Goal: Task Accomplishment & Management: Use online tool/utility

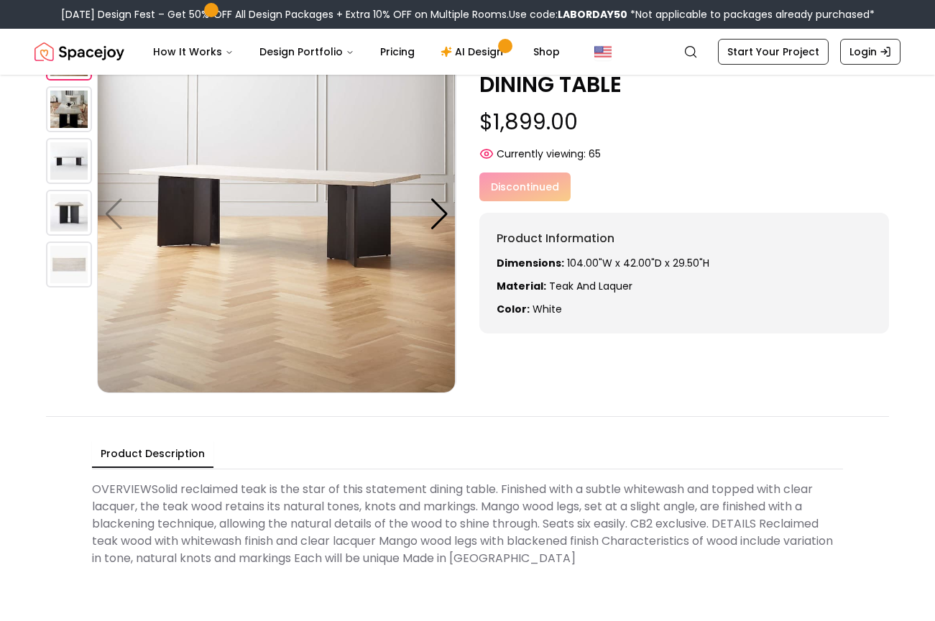
scroll to position [82, 0]
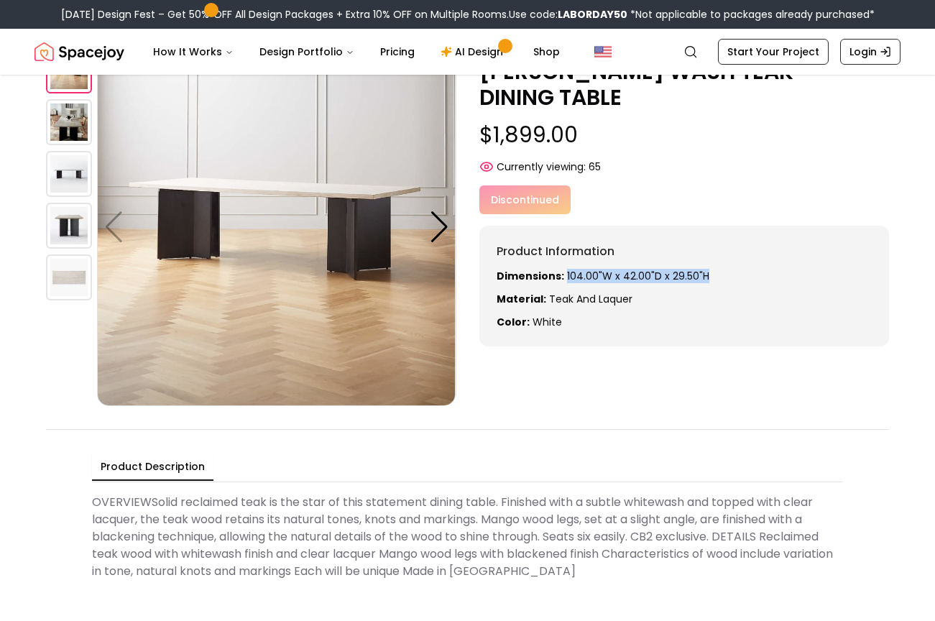
drag, startPoint x: 708, startPoint y: 272, endPoint x: 563, endPoint y: 278, distance: 144.6
click at [563, 278] on p "Dimensions: 104.00"W x 42.00"D x 29.50"H" at bounding box center [685, 276] width 376 height 14
copy p "104.00"W x 42.00"D x 29.50"H"
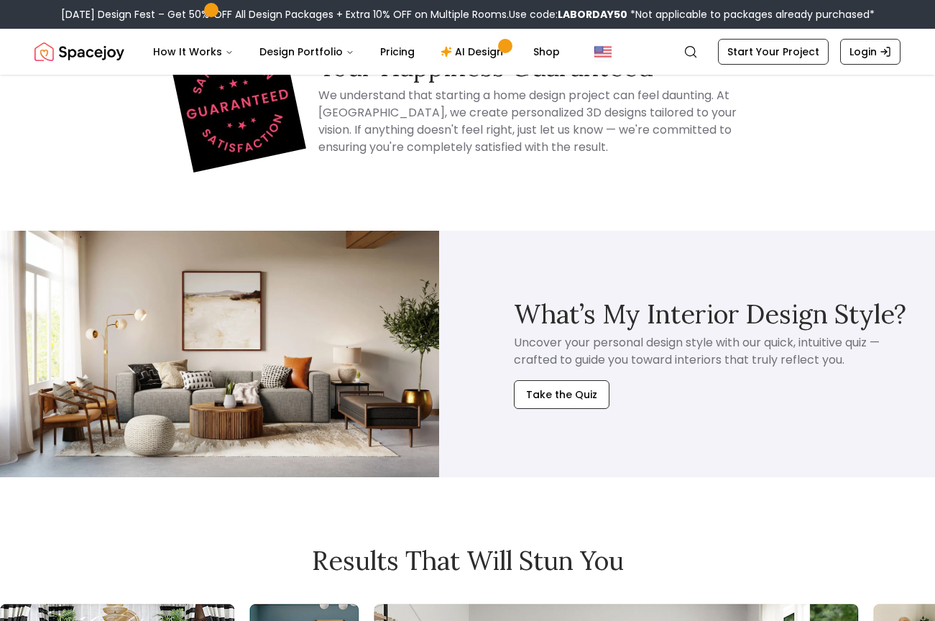
scroll to position [986, 0]
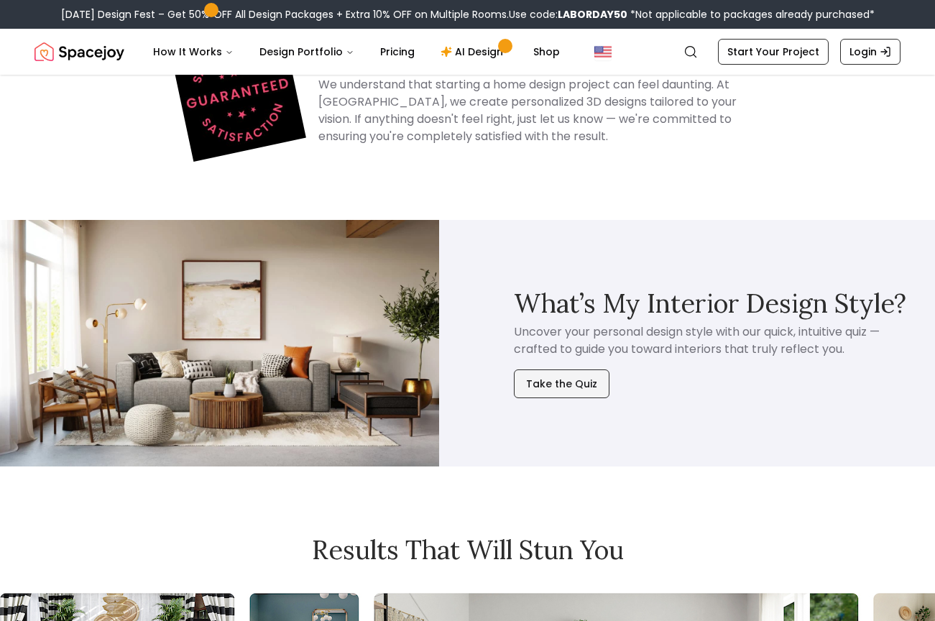
click at [574, 376] on button "Take the Quiz" at bounding box center [562, 383] width 96 height 29
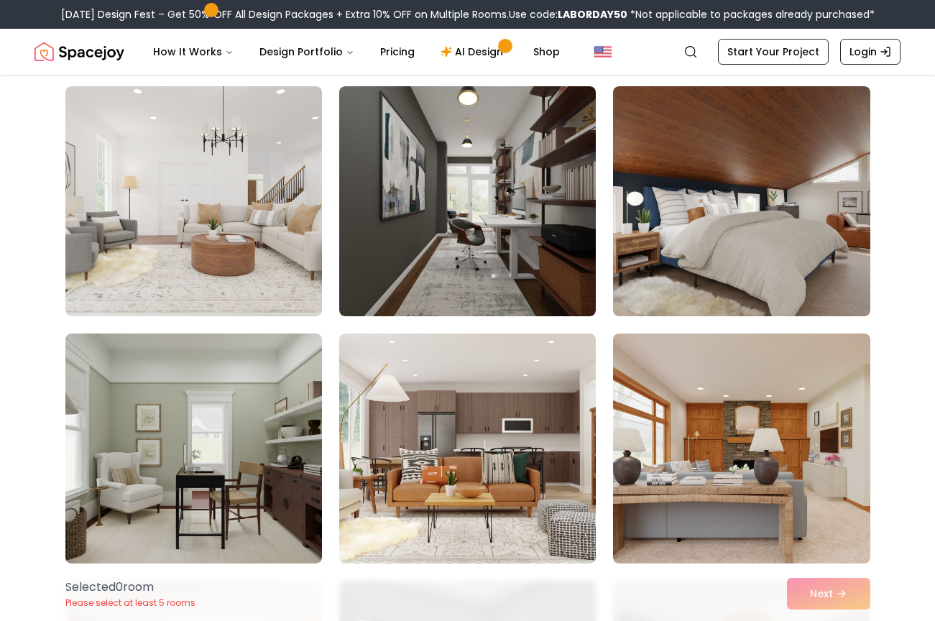
scroll to position [110, 0]
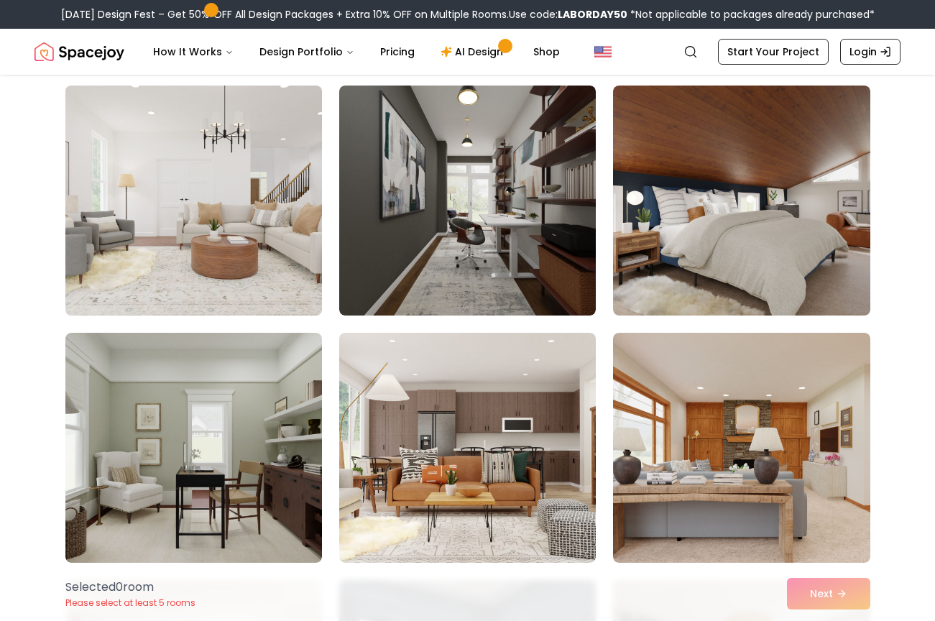
click at [242, 228] on img at bounding box center [194, 200] width 270 height 241
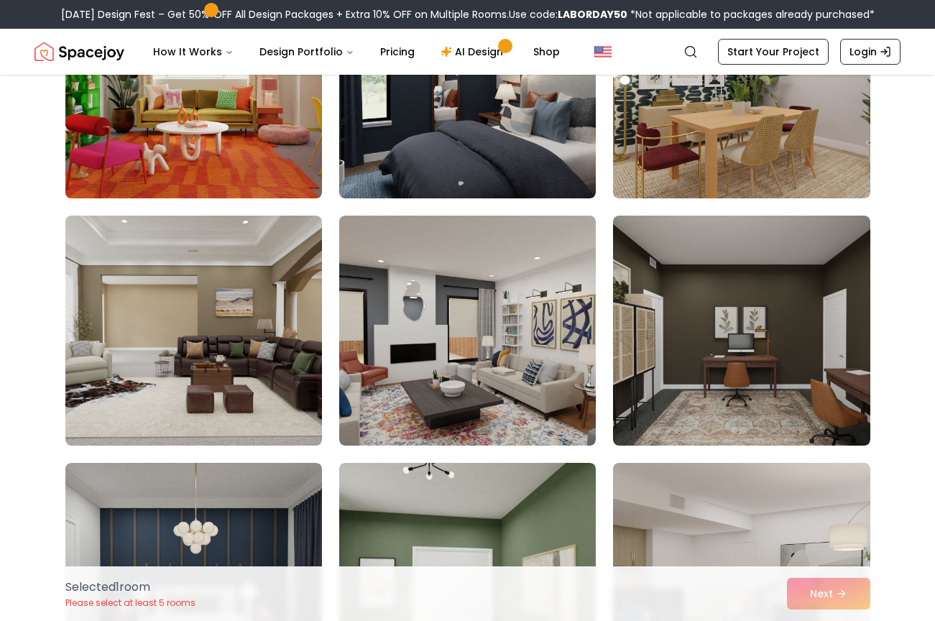
scroll to position [724, 0]
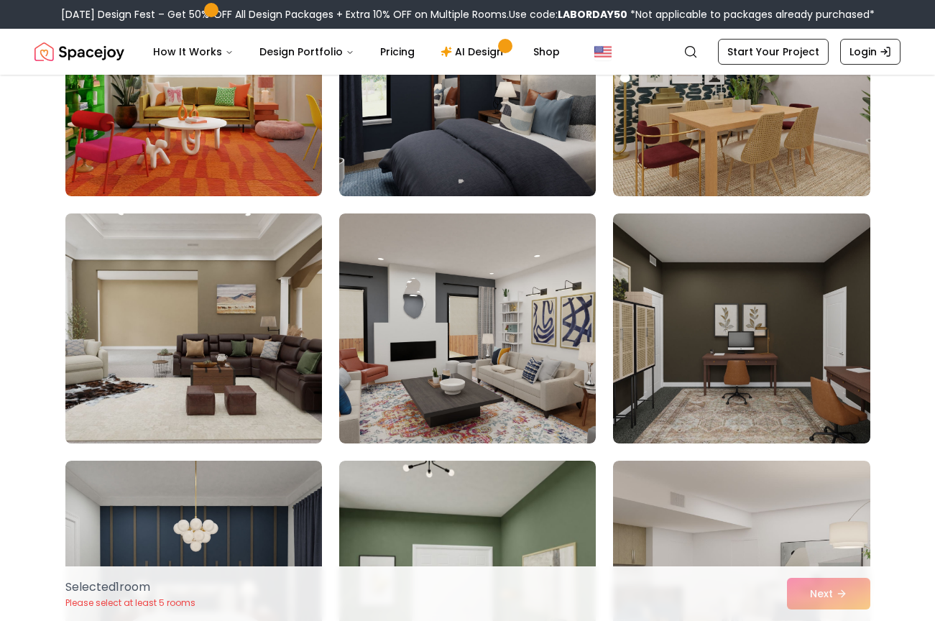
click at [229, 298] on img at bounding box center [194, 328] width 270 height 241
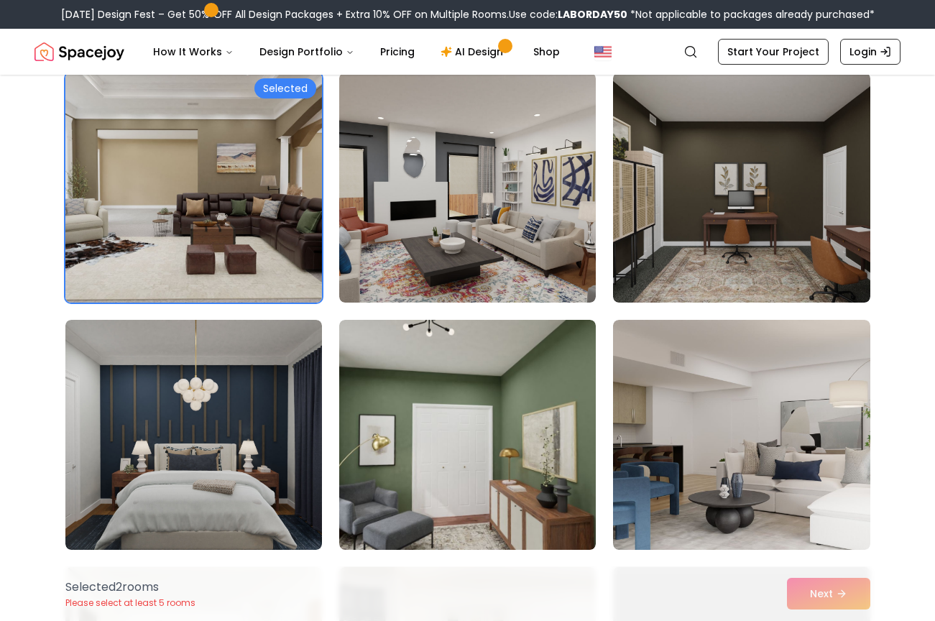
scroll to position [871, 0]
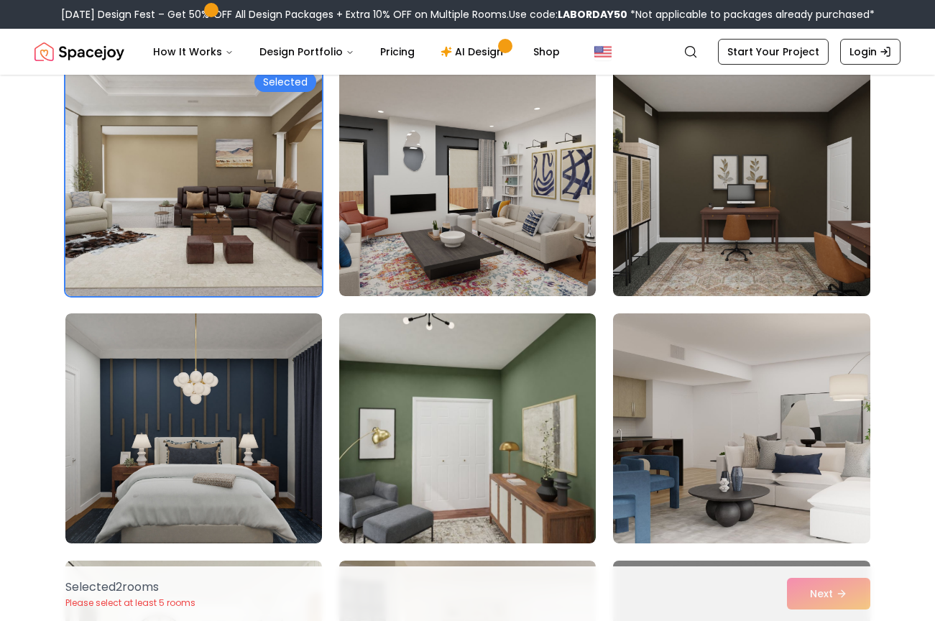
click at [769, 171] on img at bounding box center [742, 180] width 270 height 241
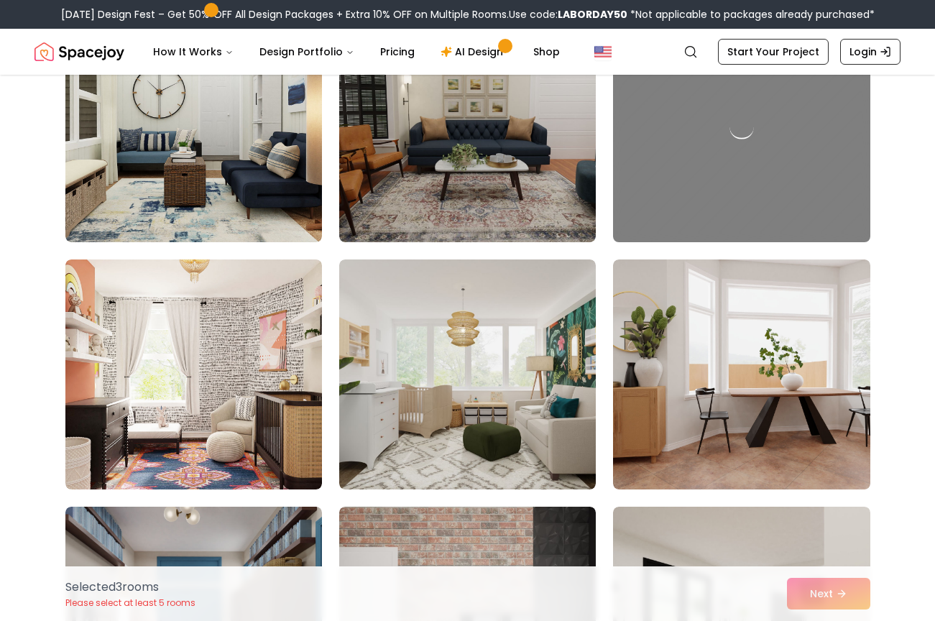
scroll to position [1421, 0]
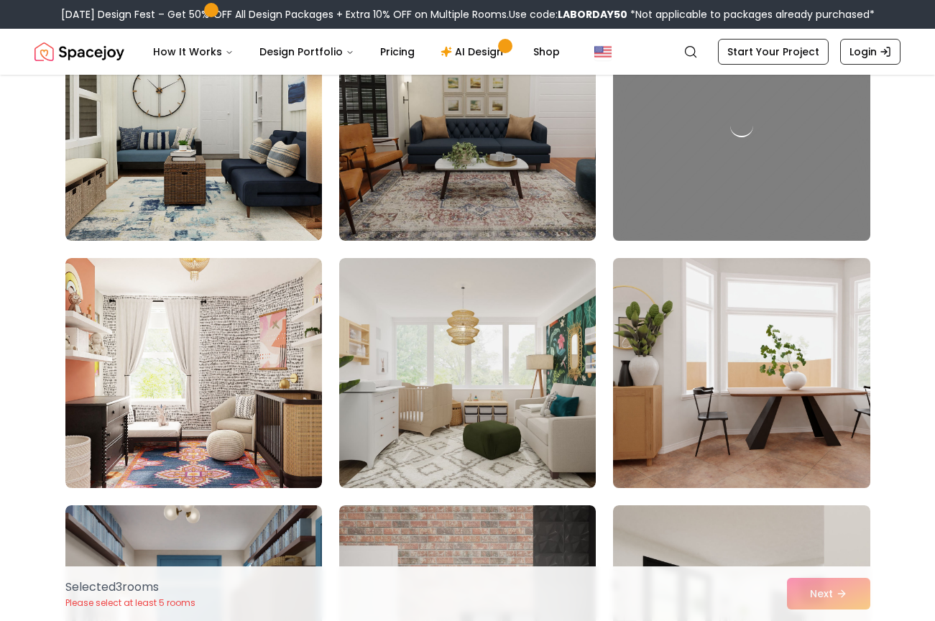
click at [740, 344] on img at bounding box center [742, 372] width 270 height 241
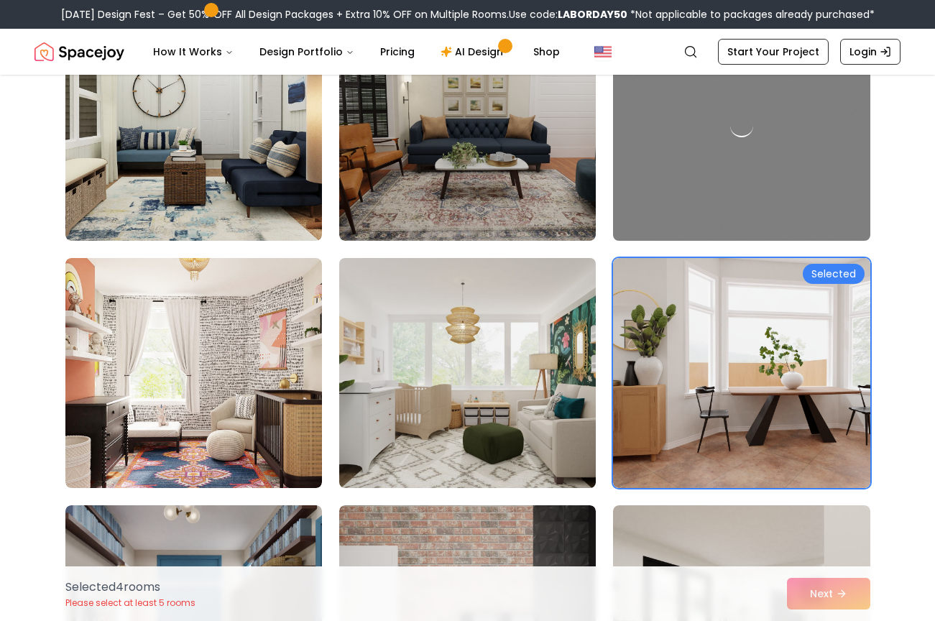
click at [534, 352] on img at bounding box center [468, 372] width 270 height 241
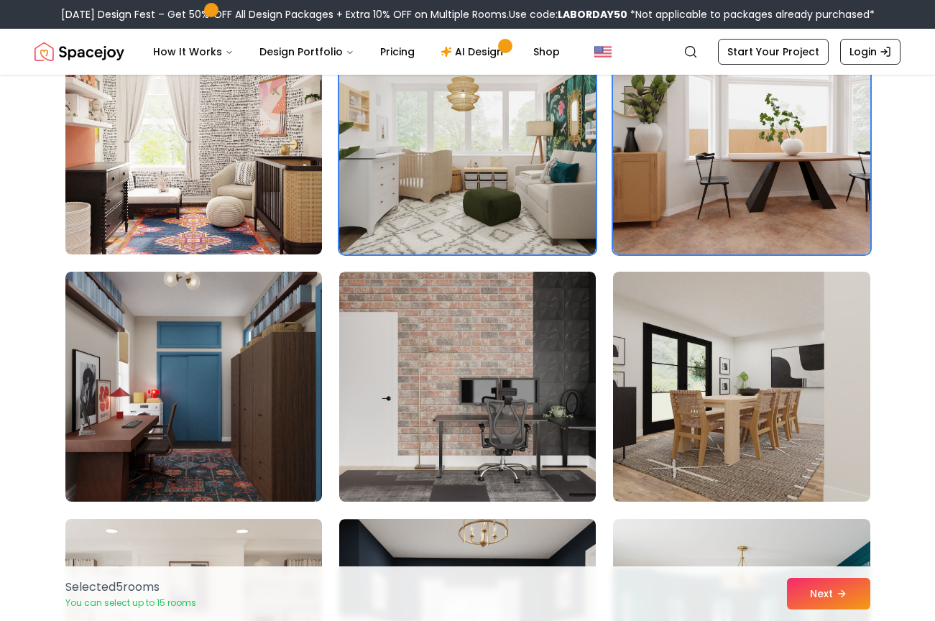
scroll to position [1599, 0]
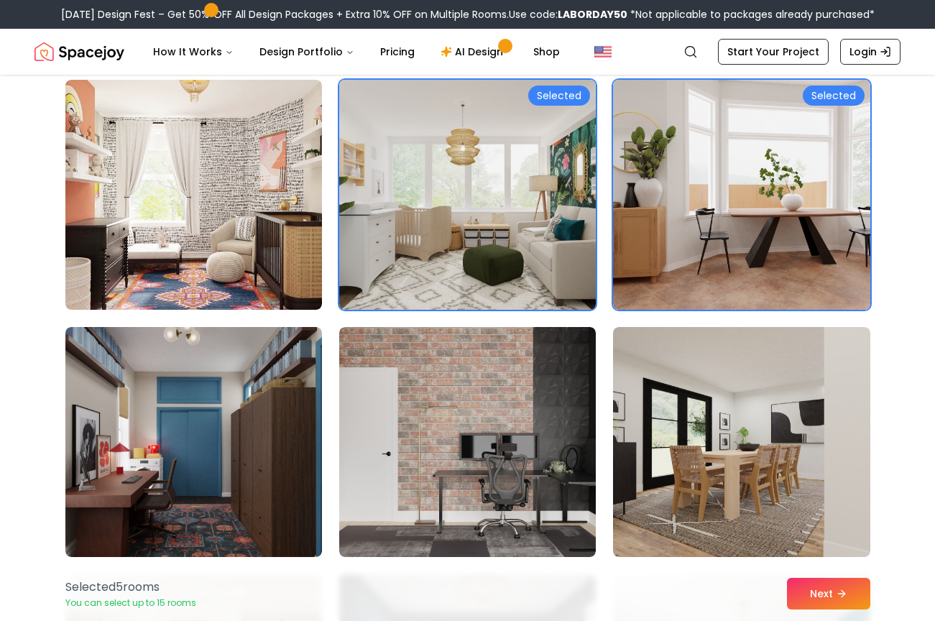
click at [466, 230] on img at bounding box center [468, 194] width 270 height 241
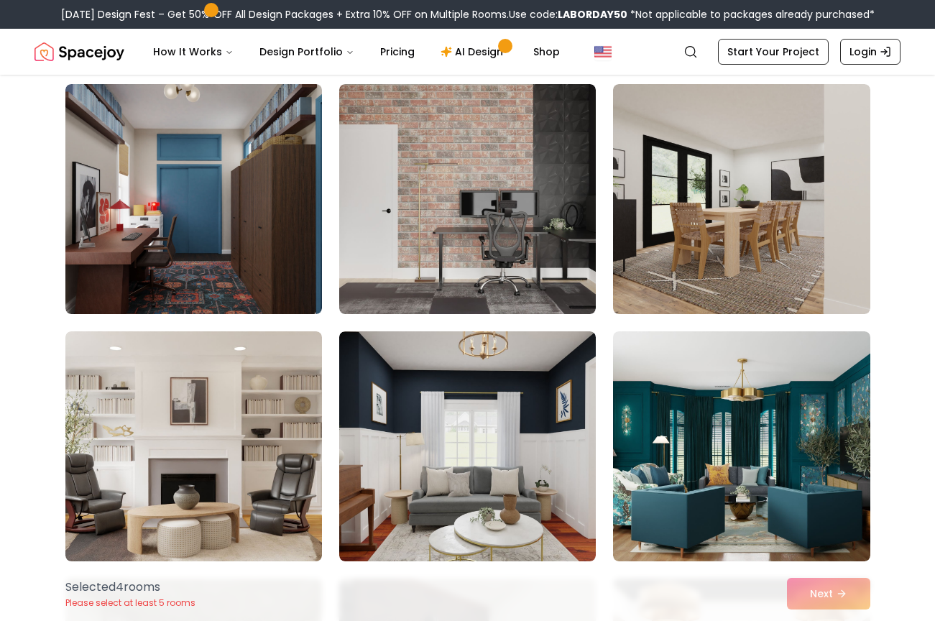
scroll to position [1867, 0]
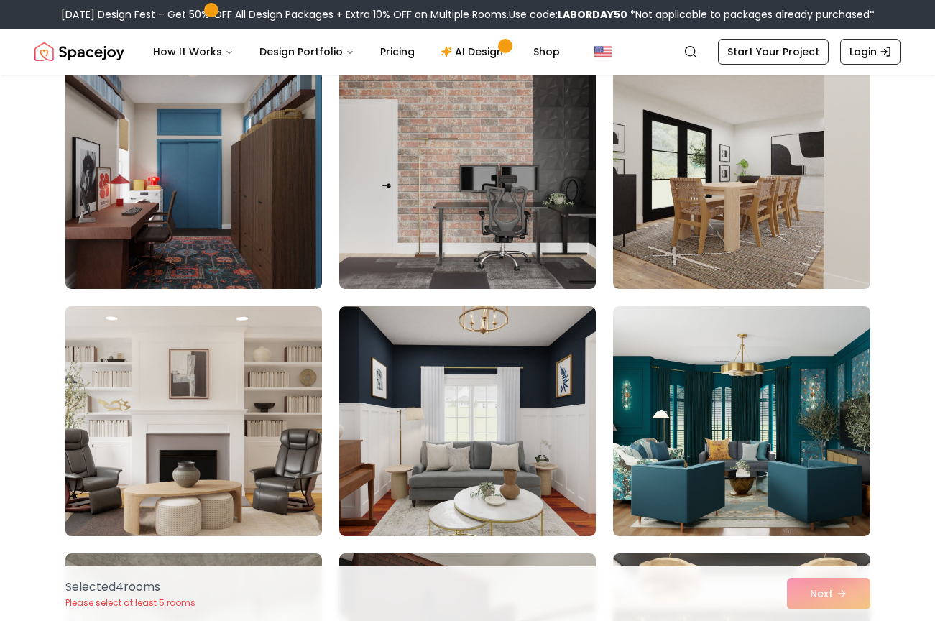
click at [231, 400] on img at bounding box center [194, 420] width 270 height 241
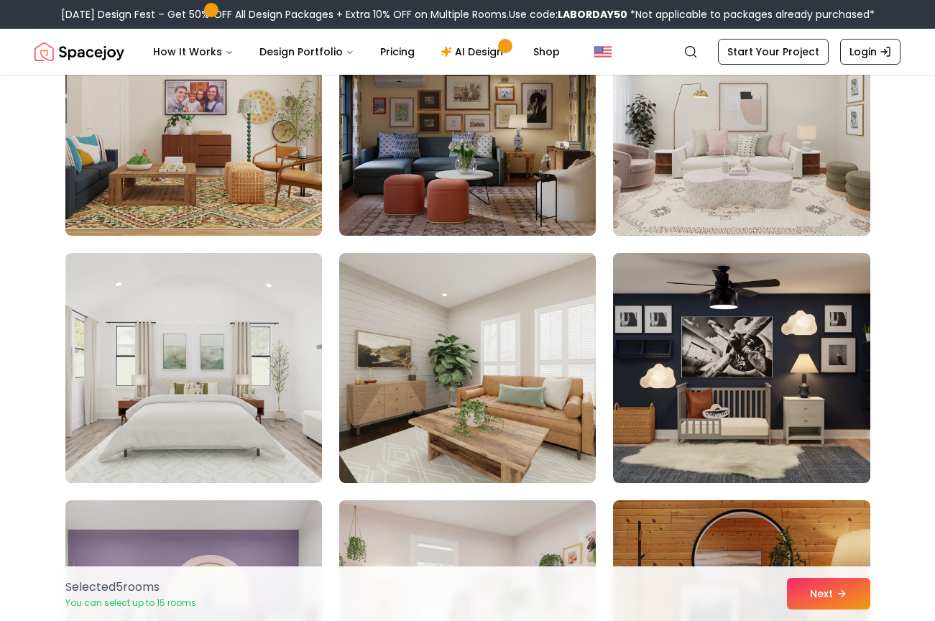
scroll to position [7241, 0]
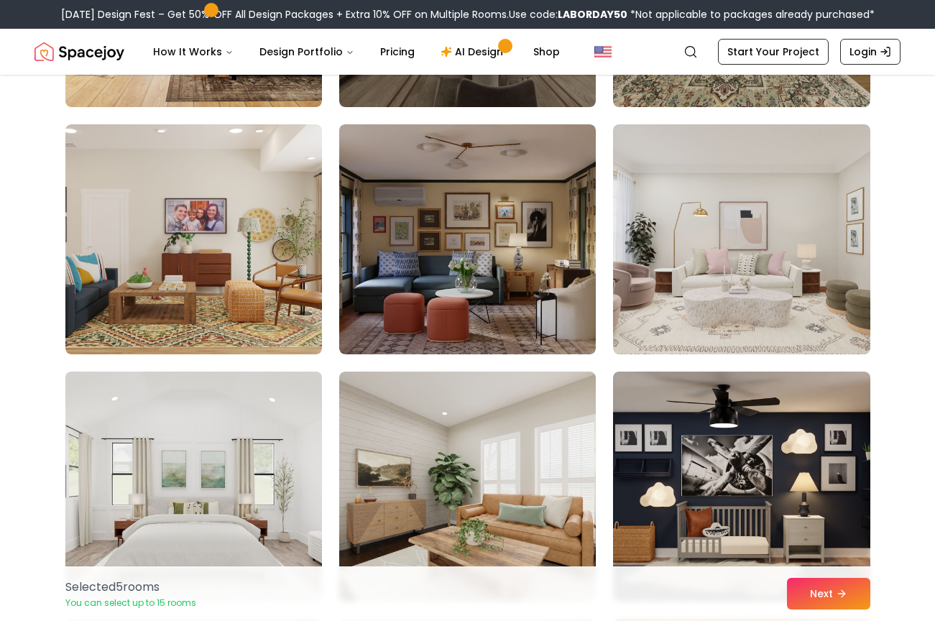
click at [193, 443] on img at bounding box center [194, 486] width 270 height 241
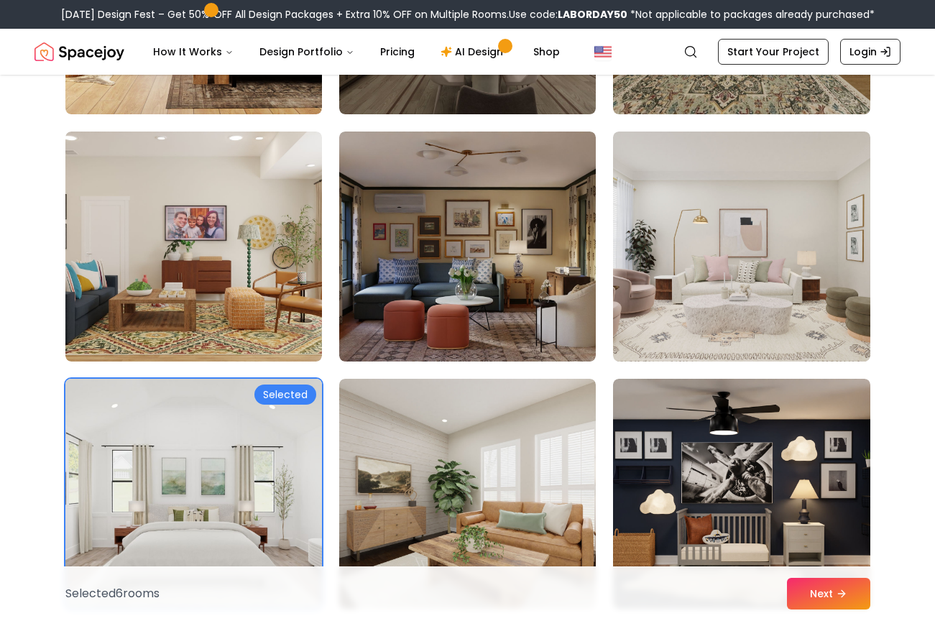
scroll to position [7251, 0]
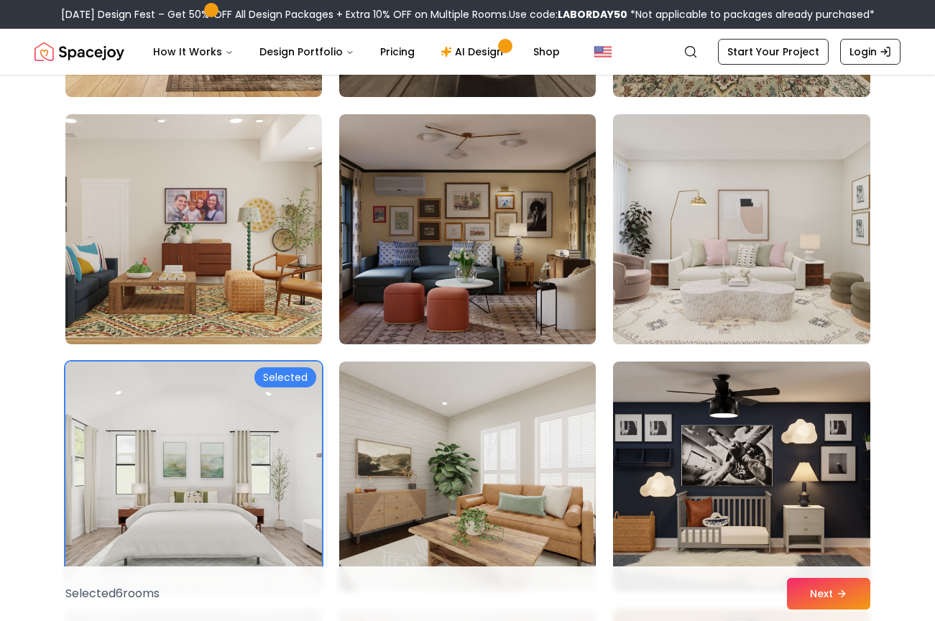
click at [684, 173] on img at bounding box center [742, 229] width 270 height 241
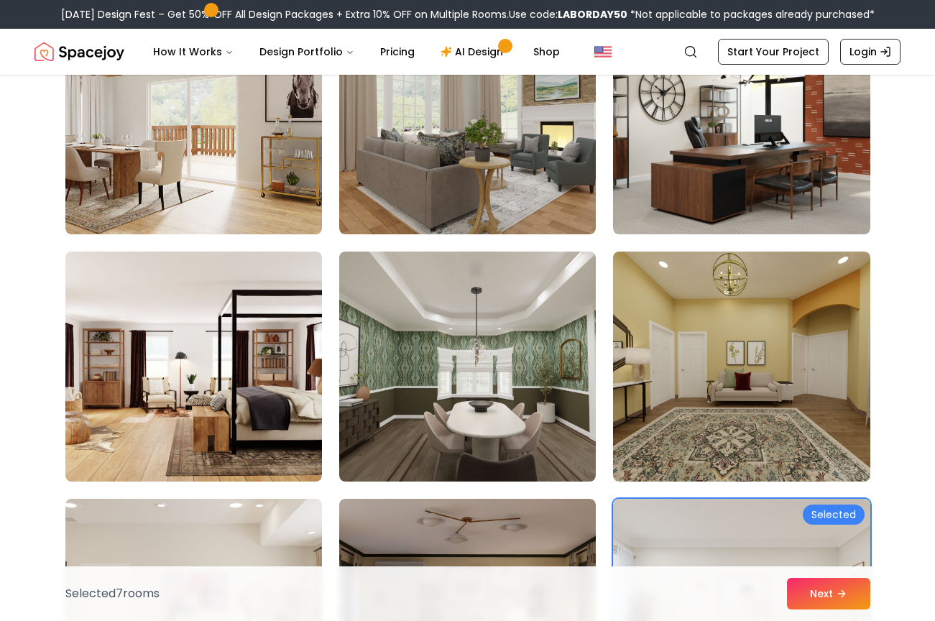
scroll to position [6864, 0]
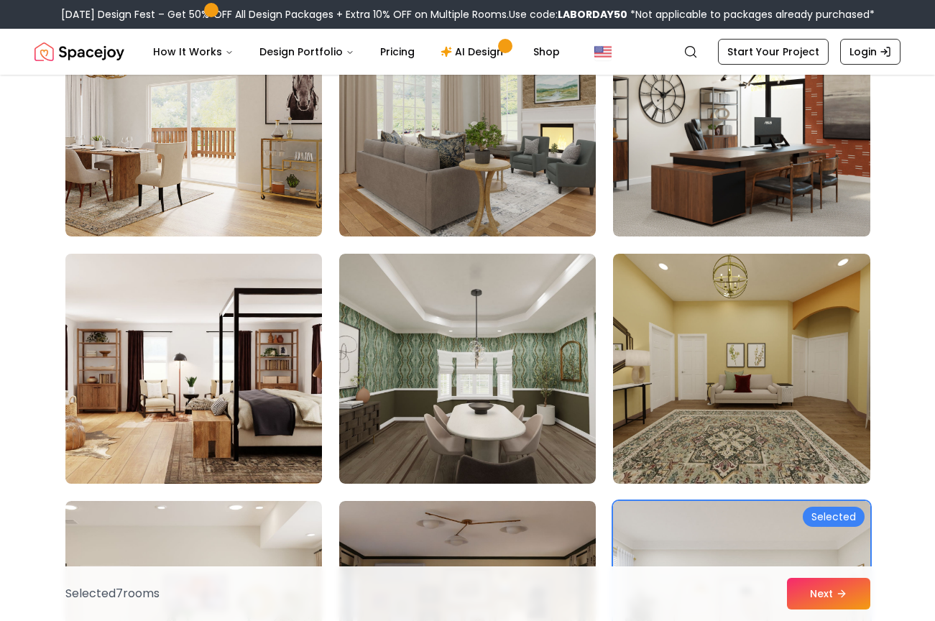
click at [163, 389] on img at bounding box center [194, 368] width 270 height 241
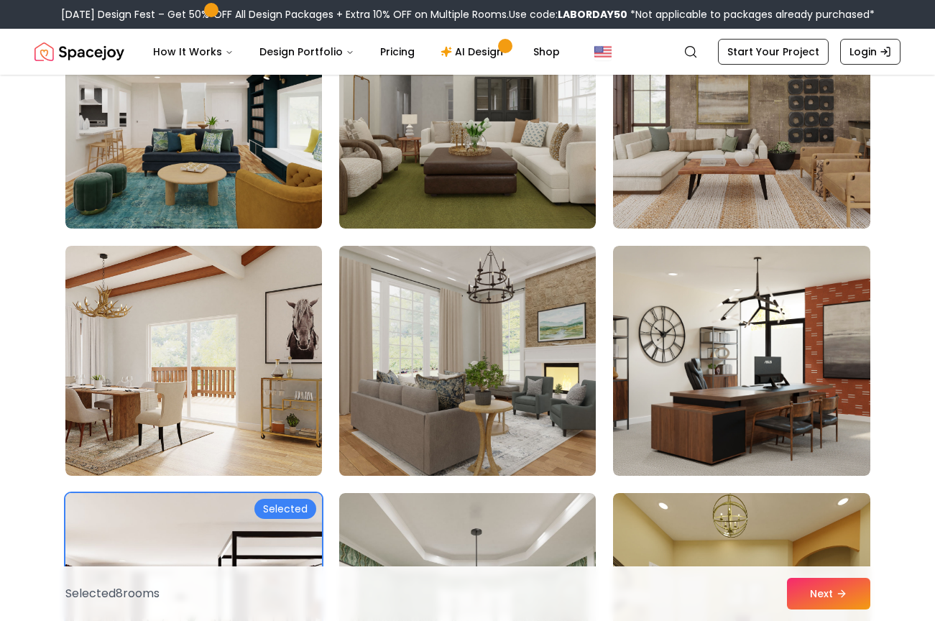
scroll to position [6595, 0]
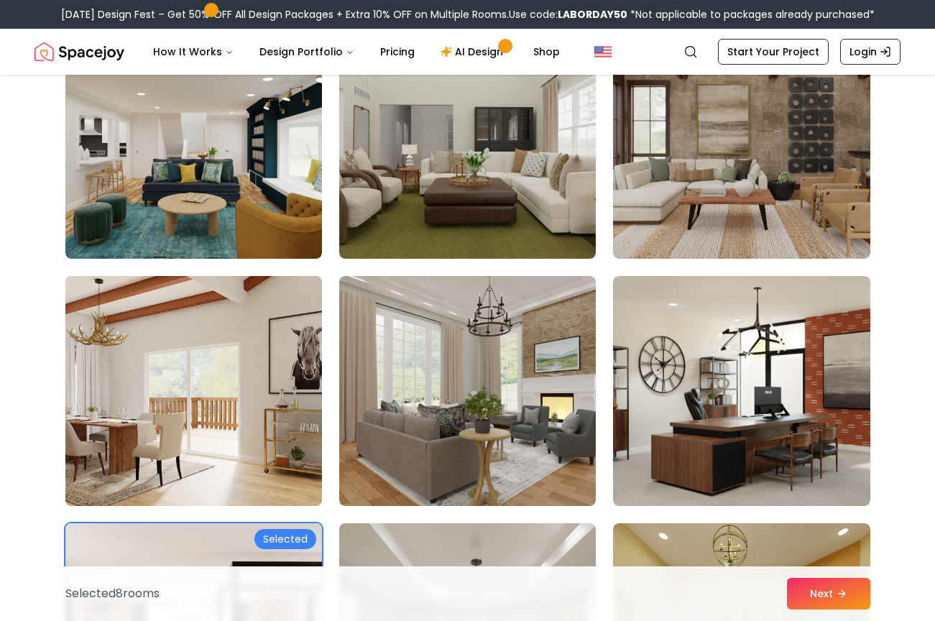
click at [276, 362] on img at bounding box center [194, 390] width 270 height 241
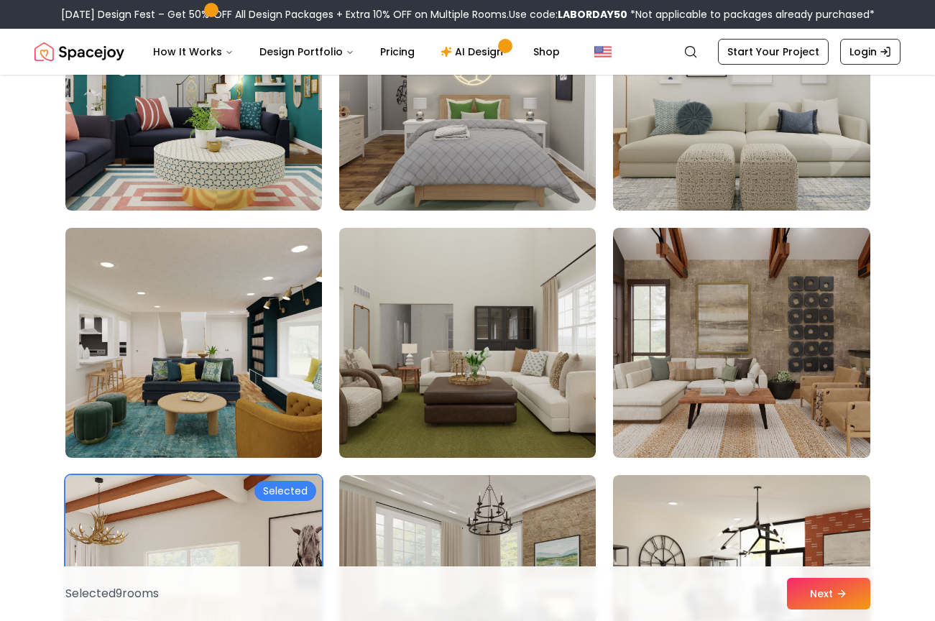
scroll to position [6388, 0]
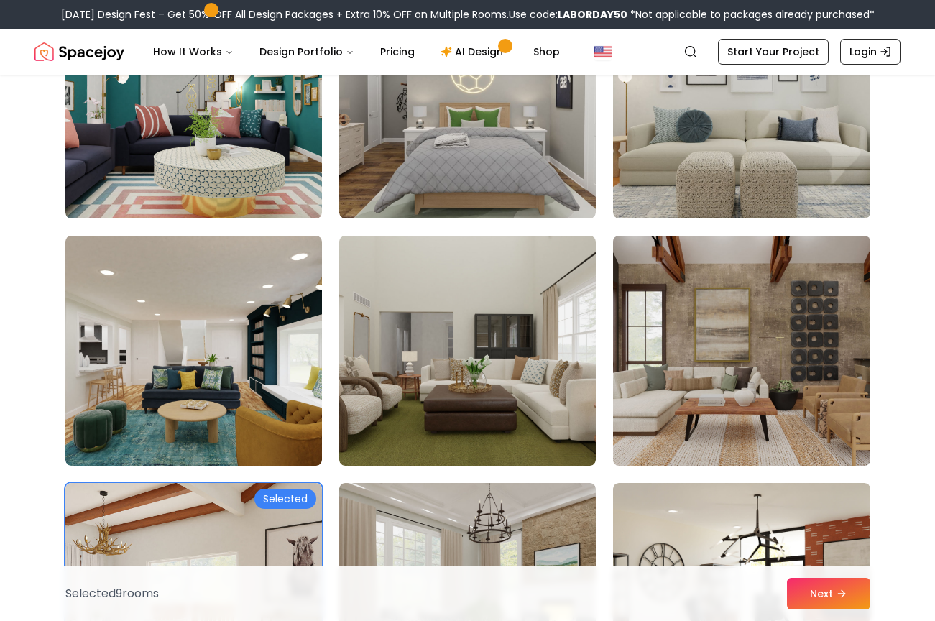
click at [666, 331] on img at bounding box center [742, 350] width 270 height 241
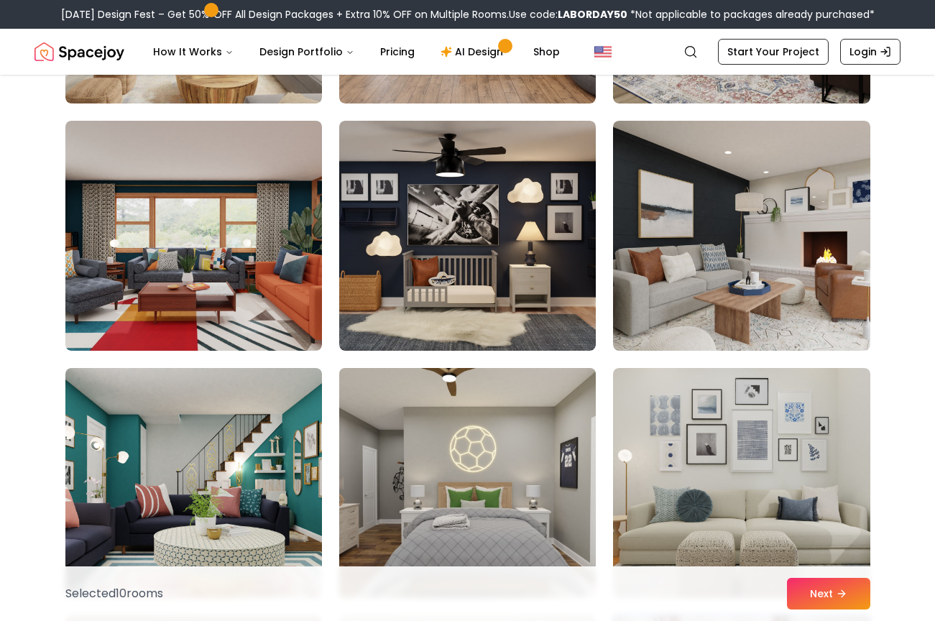
scroll to position [5996, 0]
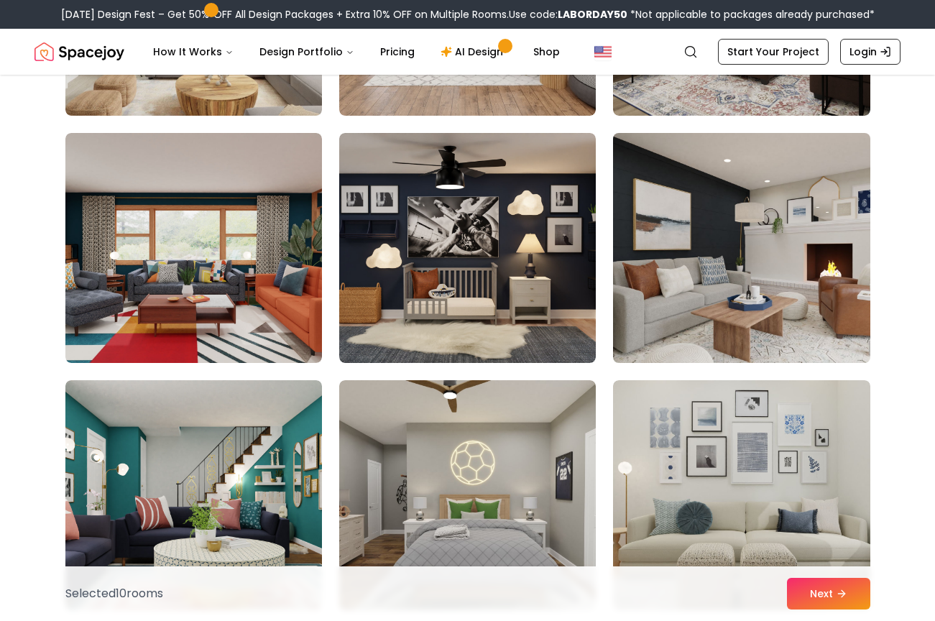
click at [745, 298] on img at bounding box center [742, 247] width 270 height 241
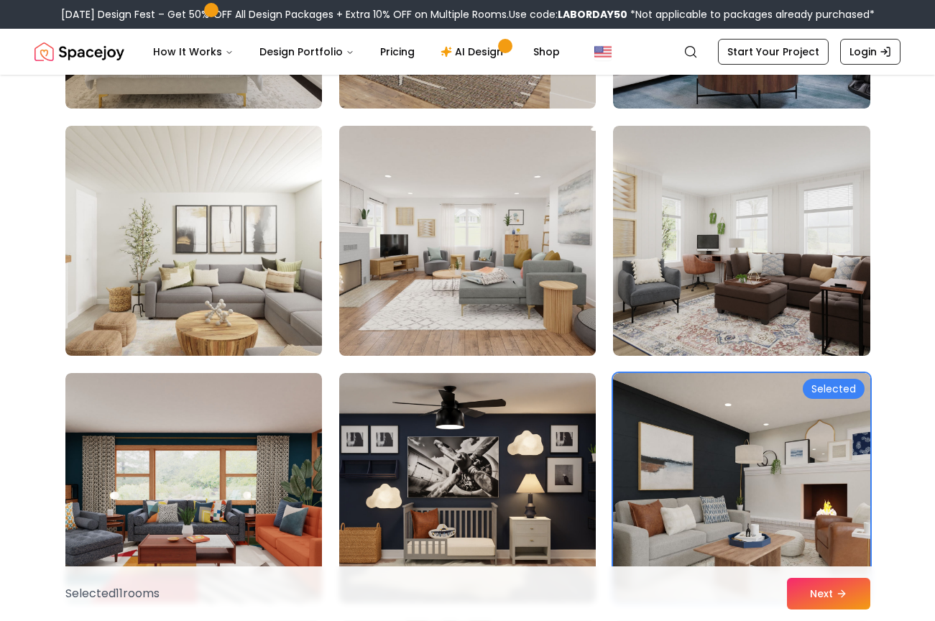
scroll to position [5734, 0]
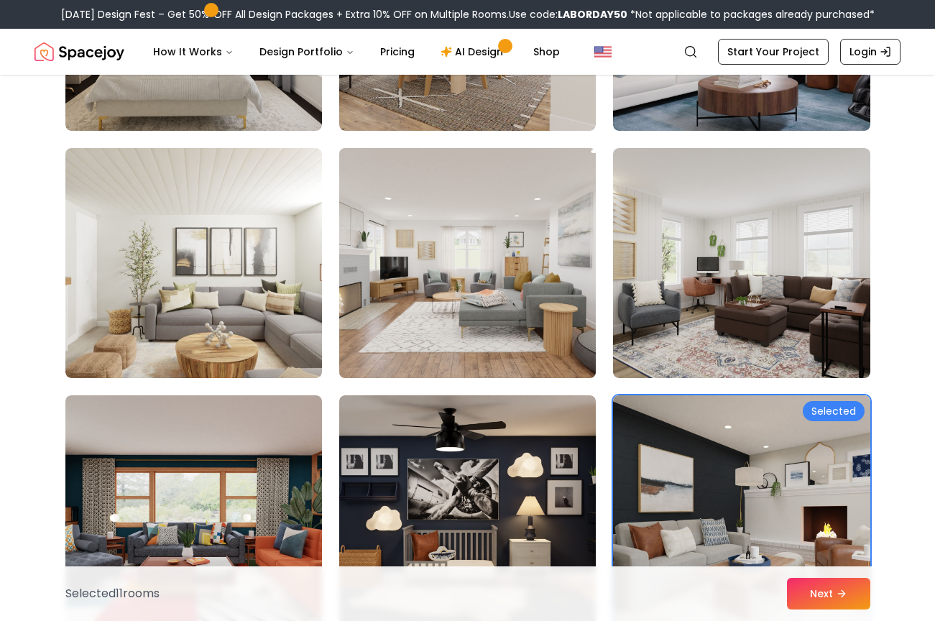
click at [505, 266] on img at bounding box center [468, 262] width 270 height 241
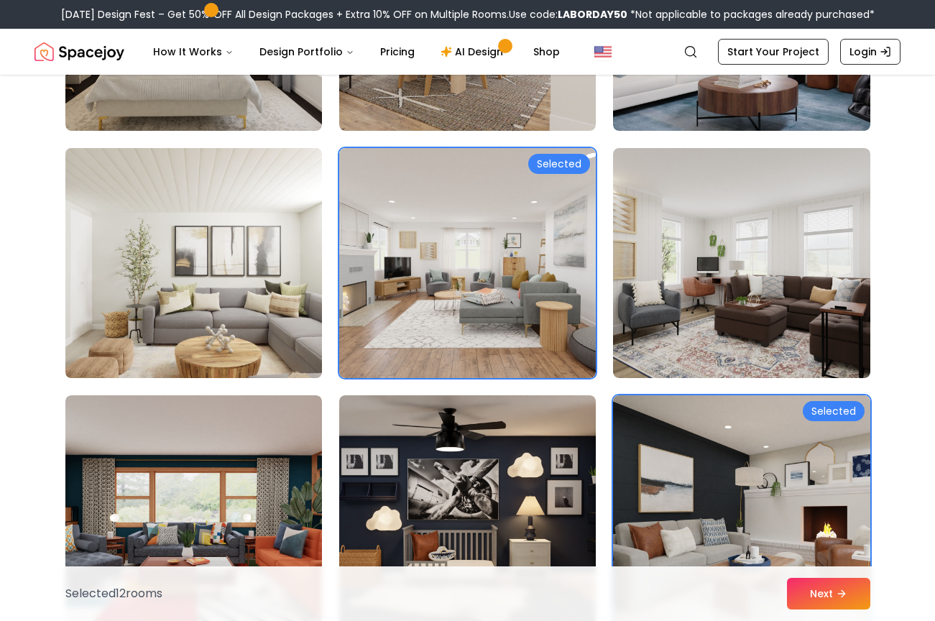
click at [215, 290] on img at bounding box center [194, 262] width 270 height 241
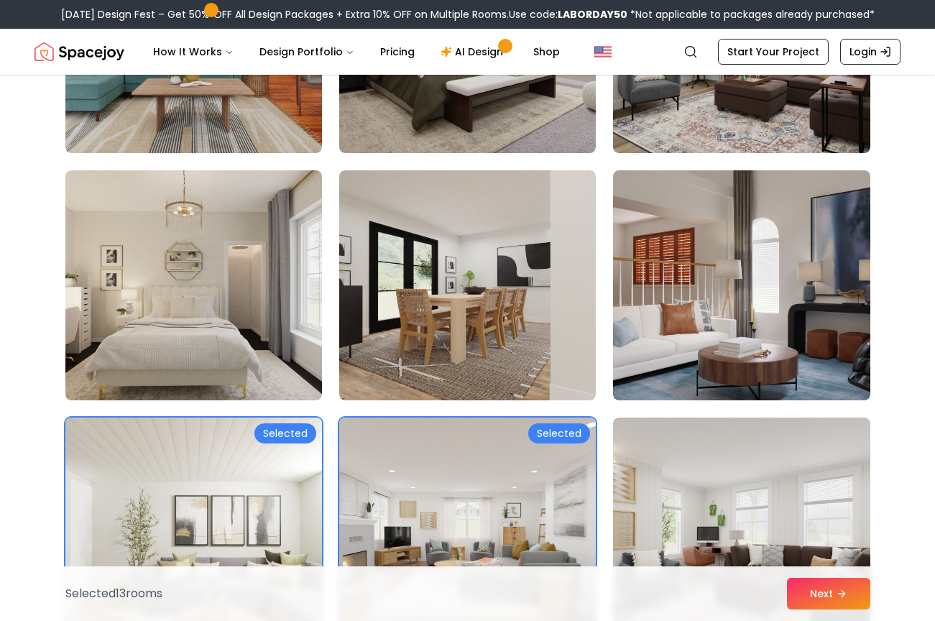
scroll to position [5457, 0]
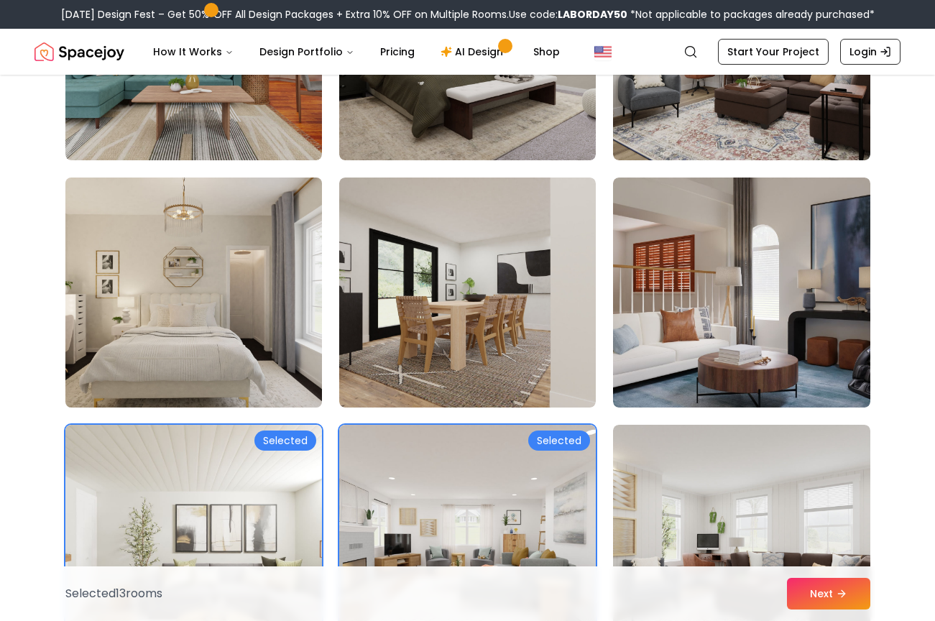
click at [213, 335] on img at bounding box center [194, 292] width 270 height 241
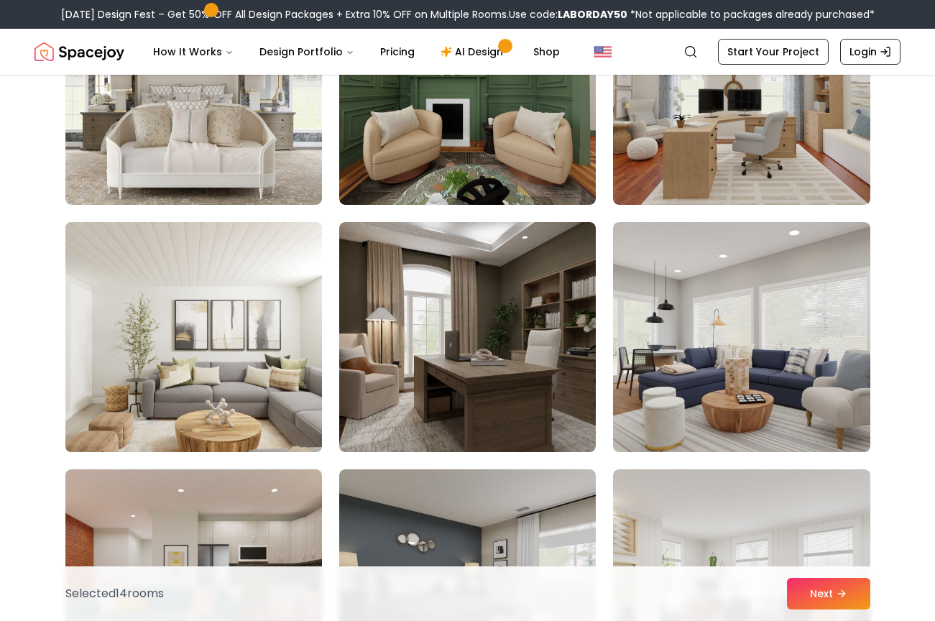
click at [213, 335] on img at bounding box center [194, 336] width 270 height 241
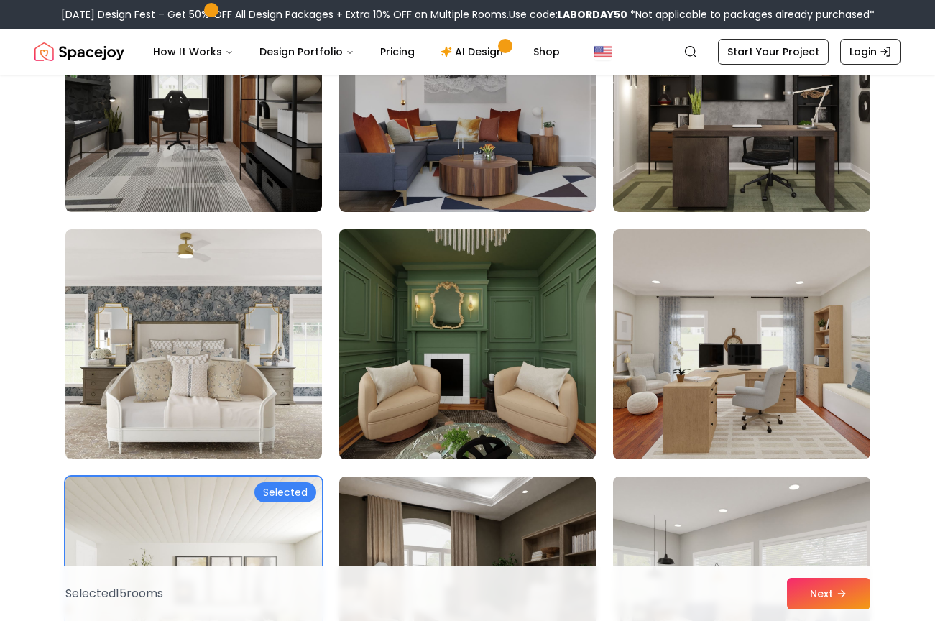
scroll to position [4656, 0]
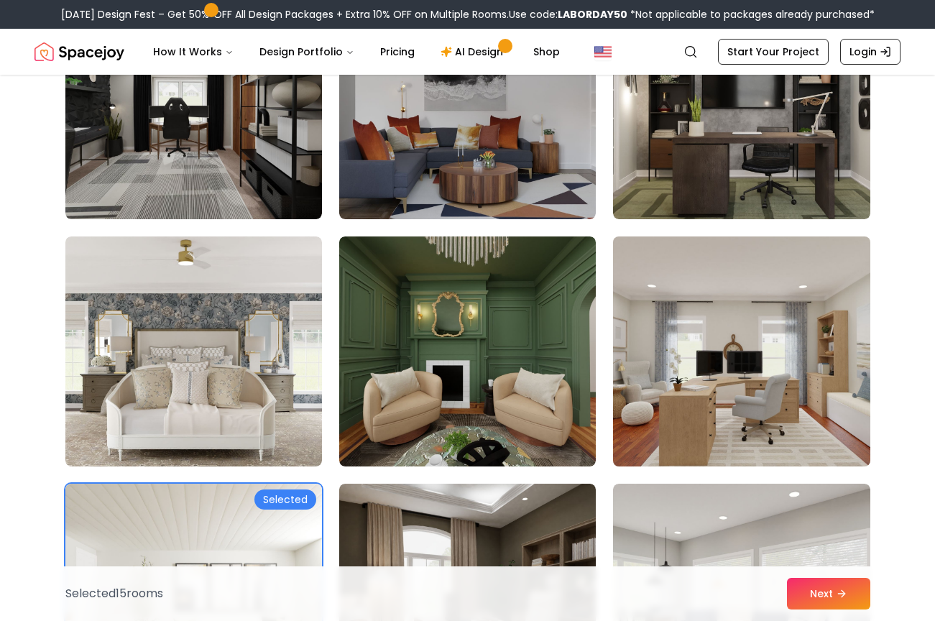
click at [766, 336] on img at bounding box center [742, 351] width 270 height 241
click at [694, 369] on img at bounding box center [742, 351] width 270 height 241
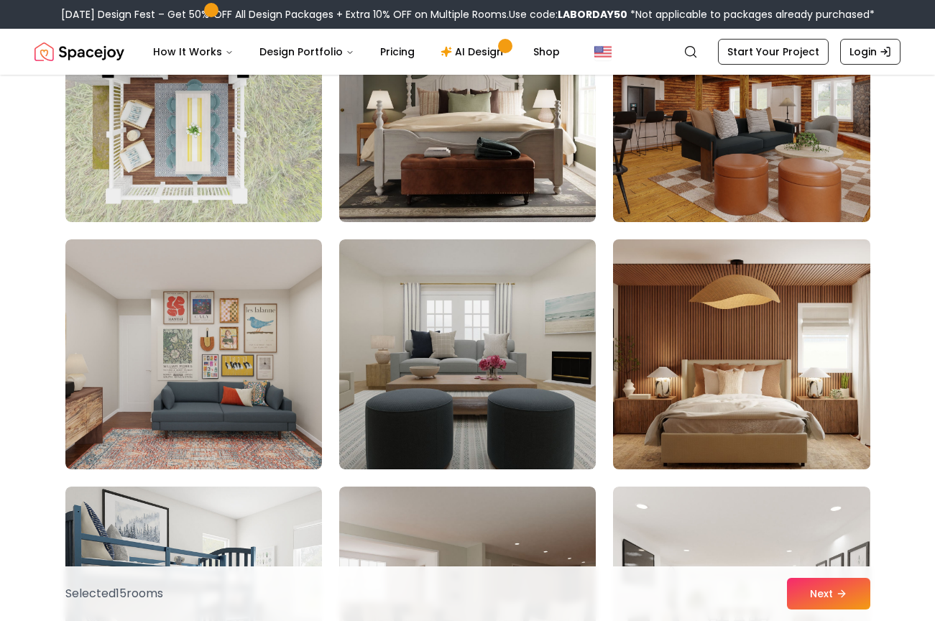
scroll to position [2913, 0]
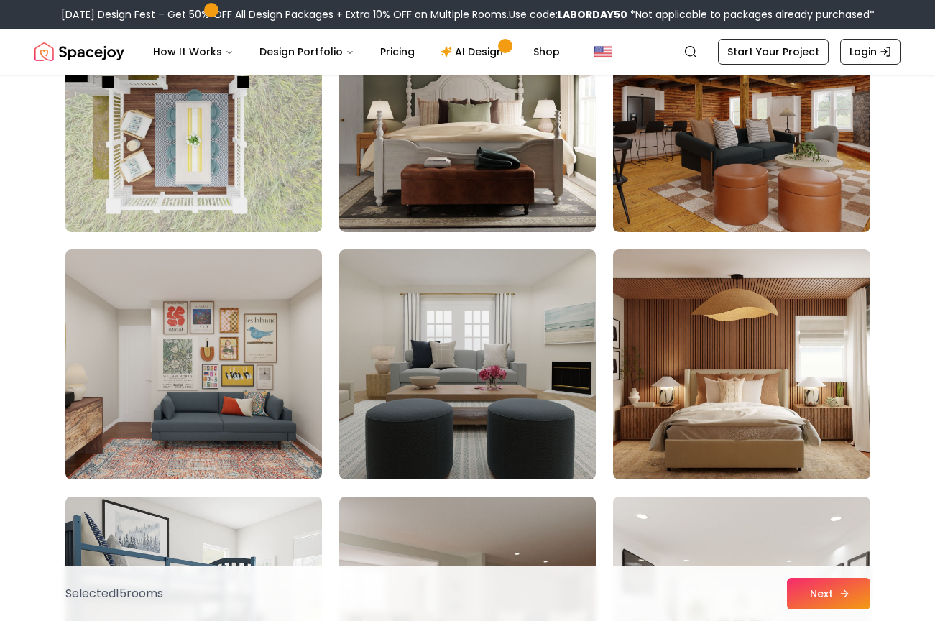
click at [824, 586] on button "Next" at bounding box center [828, 594] width 83 height 32
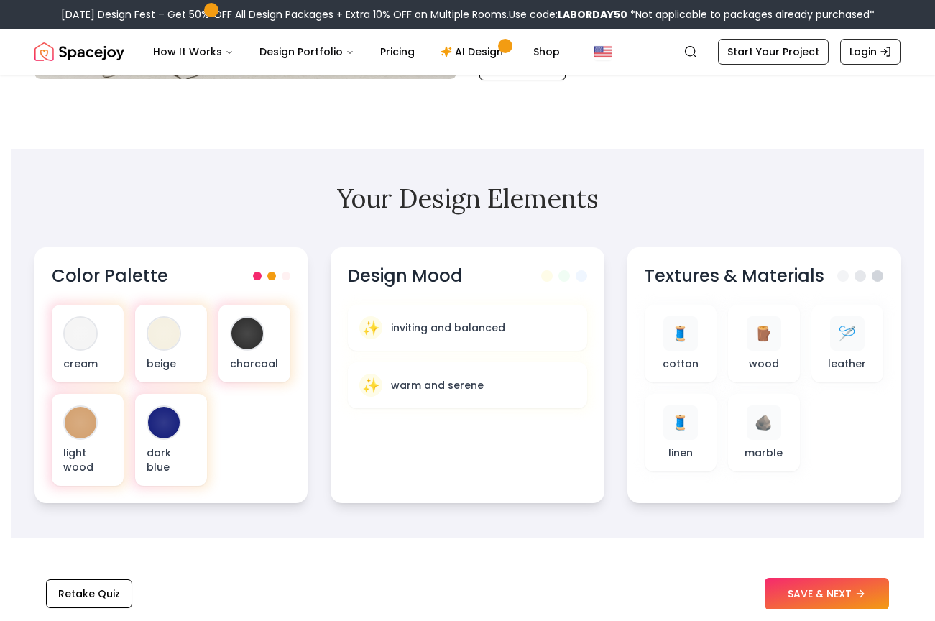
scroll to position [361, 0]
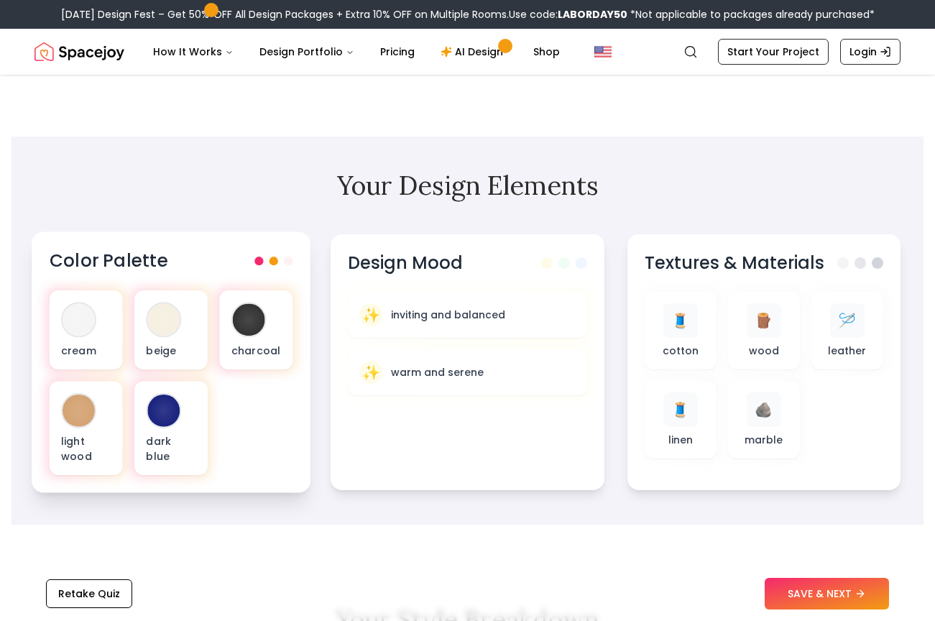
click at [270, 261] on span at bounding box center [274, 261] width 9 height 9
